Goal: Information Seeking & Learning: Understand process/instructions

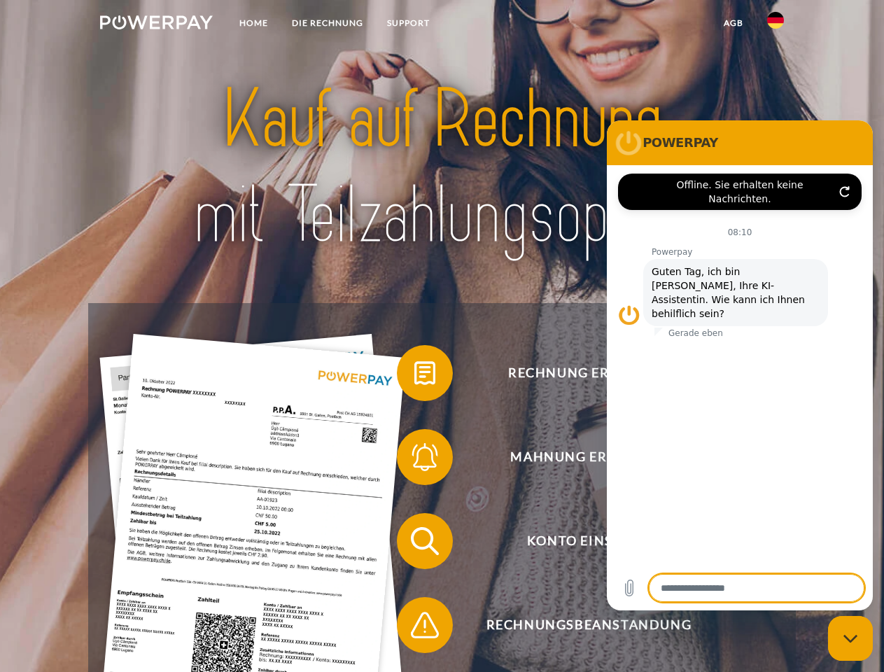
click at [156, 24] on img at bounding box center [156, 22] width 113 height 14
click at [776, 24] on img at bounding box center [775, 20] width 17 height 17
click at [733, 23] on link "agb" at bounding box center [733, 22] width 43 height 25
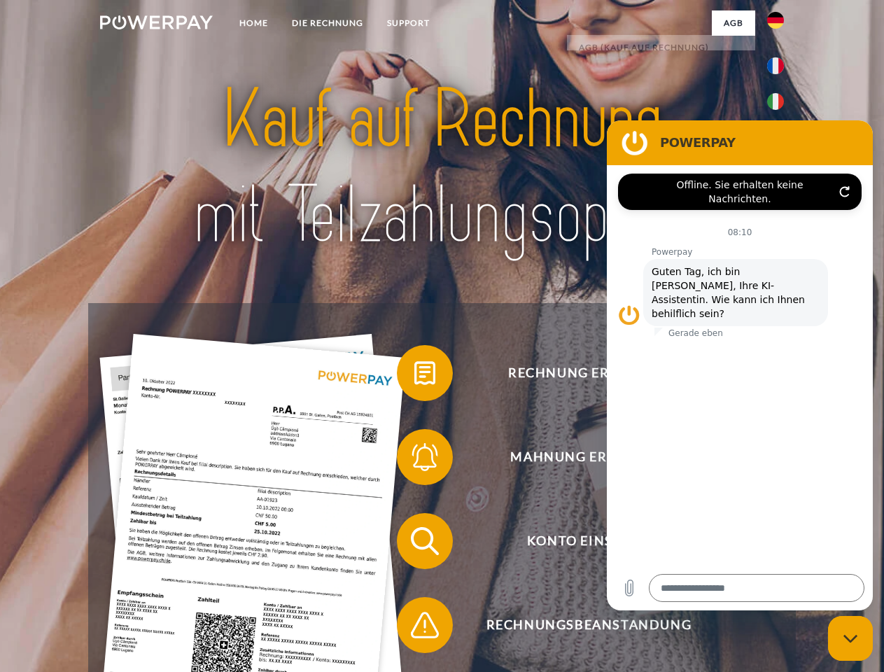
click at [414, 376] on span at bounding box center [404, 373] width 70 height 70
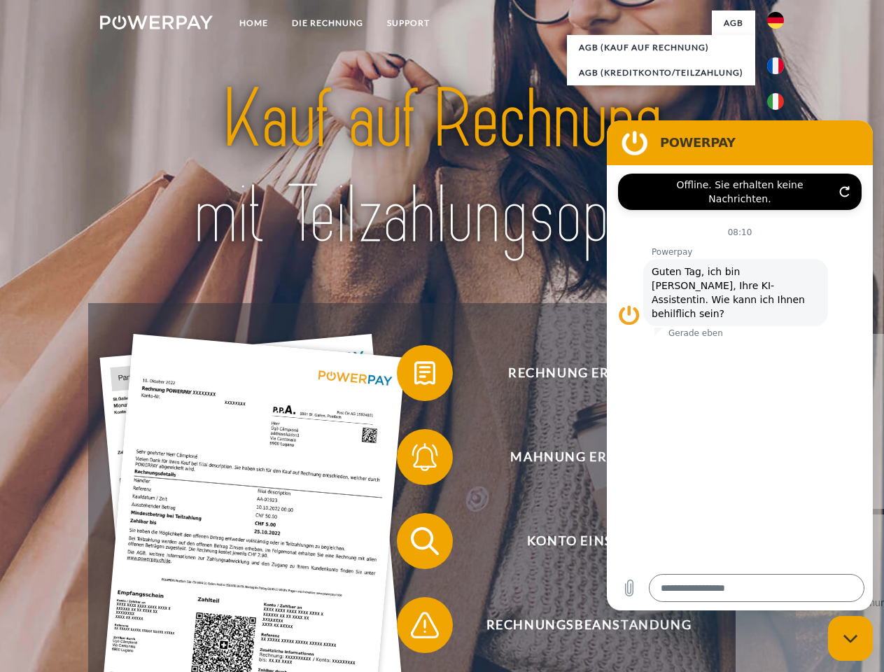
click at [414, 460] on div "Rechnung erhalten? Mahnung erhalten? Konto einsehen" at bounding box center [441, 583] width 707 height 560
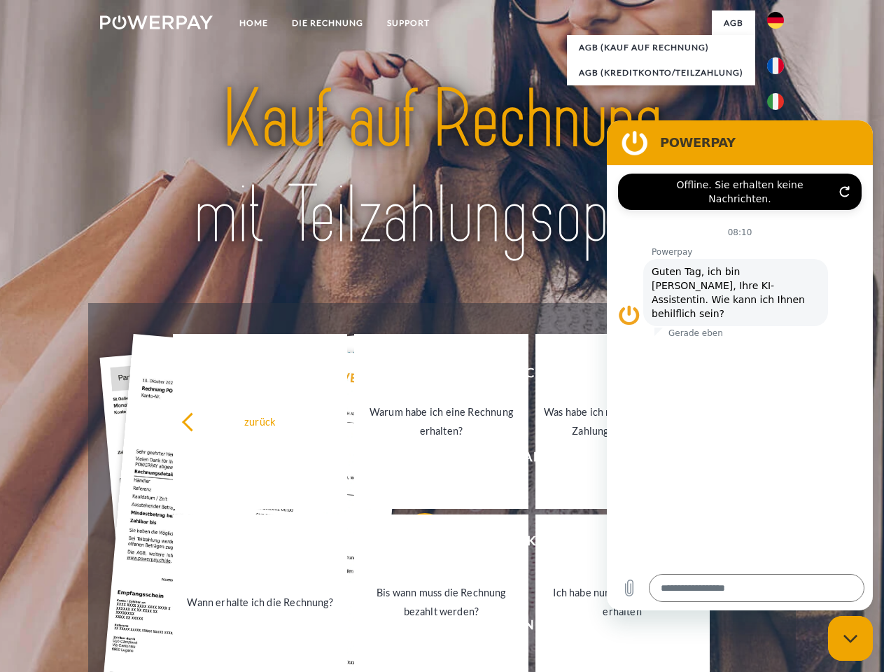
click at [414, 544] on link "Bis wann muss die Rechnung bezahlt werden?" at bounding box center [441, 601] width 174 height 175
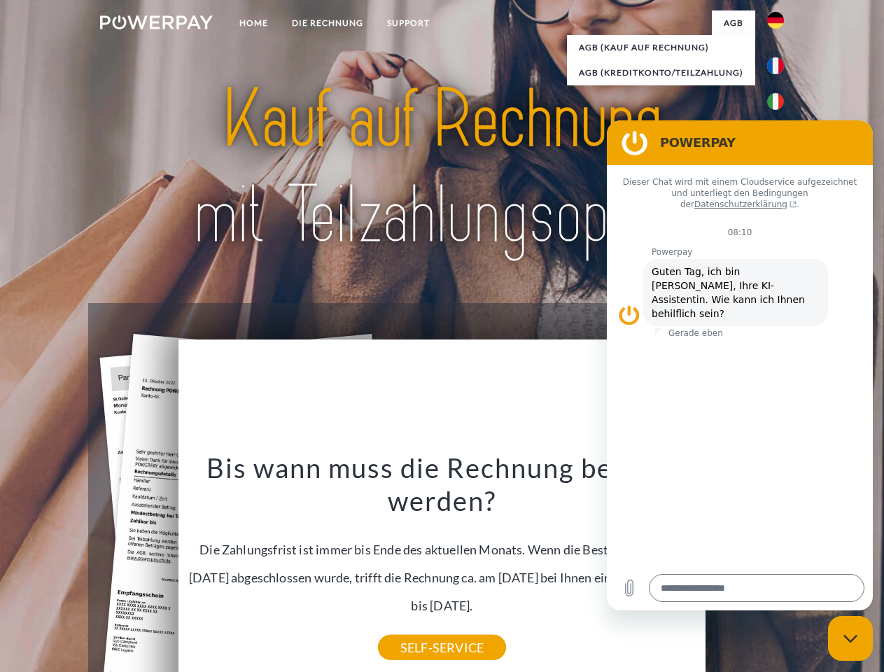
click at [414, 628] on div "Rechnung erhalten? Mahnung erhalten? Konto einsehen" at bounding box center [441, 583] width 707 height 560
click at [850, 638] on icon "Messaging-Fenster schließen" at bounding box center [850, 638] width 15 height 9
type textarea "*"
